Goal: Task Accomplishment & Management: Manage account settings

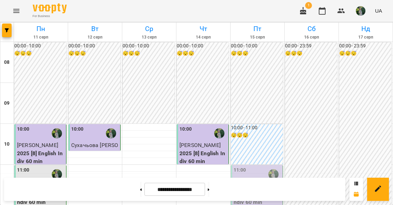
scroll to position [62, 0]
click at [256, 182] on p "[PERSON_NAME]" at bounding box center [258, 186] width 48 height 8
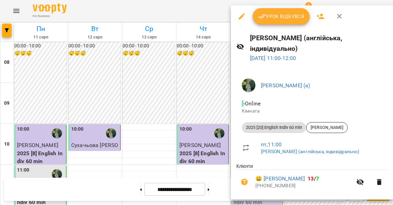
click at [287, 10] on button "Урок відбувся" at bounding box center [281, 16] width 57 height 16
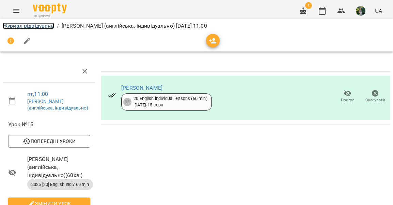
click at [36, 28] on link "Журнал відвідувань" at bounding box center [28, 25] width 51 height 6
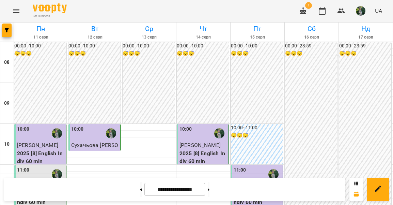
scroll to position [424, 0]
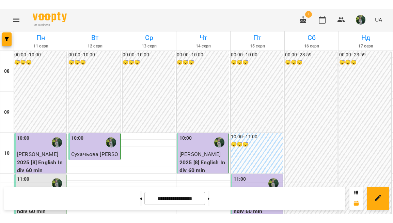
scroll to position [203, 0]
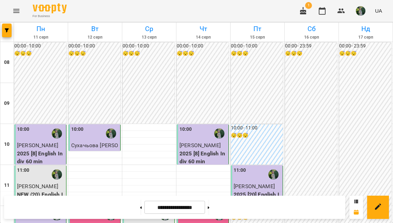
scroll to position [322, 0]
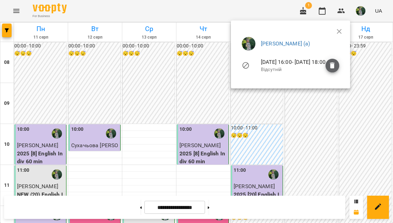
click at [335, 66] on icon "button" at bounding box center [332, 65] width 5 height 6
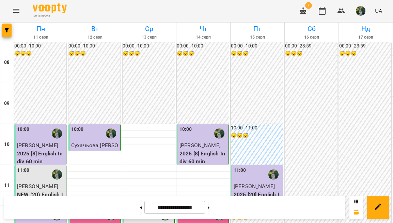
scroll to position [0, 0]
